Goal: Navigation & Orientation: Understand site structure

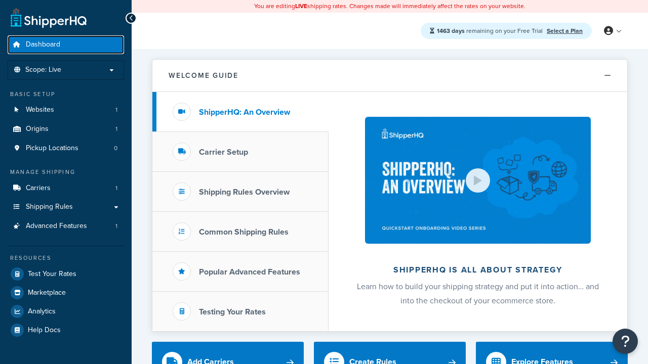
click at [43, 45] on span "Dashboard" at bounding box center [43, 44] width 34 height 9
click at [612, 31] on icon at bounding box center [608, 30] width 9 height 9
click at [0, 0] on span "Contact Us" at bounding box center [0, 0] width 0 height 0
